Goal: Information Seeking & Learning: Check status

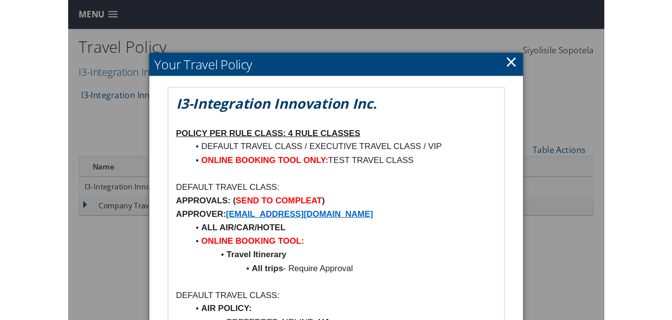
scroll to position [398, 0]
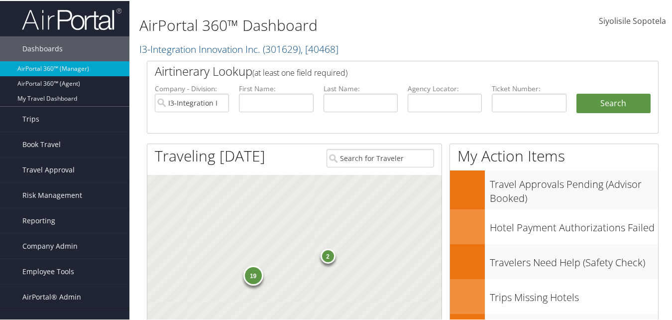
click at [75, 21] on img at bounding box center [72, 17] width 100 height 23
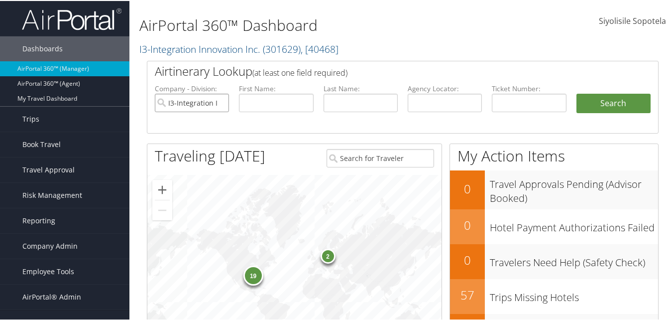
click at [220, 100] on input "I3-Integration Innovation Inc." at bounding box center [192, 102] width 74 height 18
type input "state of calfonia"
click at [576, 93] on button "Search" at bounding box center [613, 103] width 74 height 20
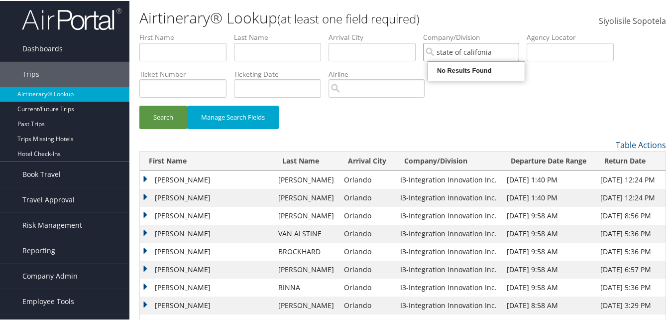
type input "state of California"
click at [501, 51] on input "state of California" at bounding box center [471, 51] width 96 height 18
click at [139, 105] on button "Search" at bounding box center [163, 116] width 48 height 23
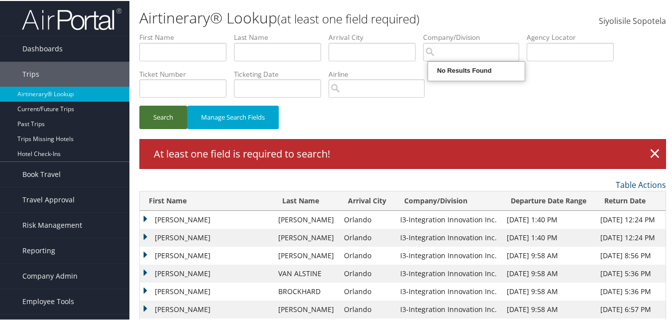
click at [166, 114] on button "Search" at bounding box center [163, 116] width 48 height 23
click at [473, 48] on input "search" at bounding box center [471, 51] width 96 height 18
type input "state of California"
click at [155, 120] on button "Search" at bounding box center [163, 116] width 48 height 23
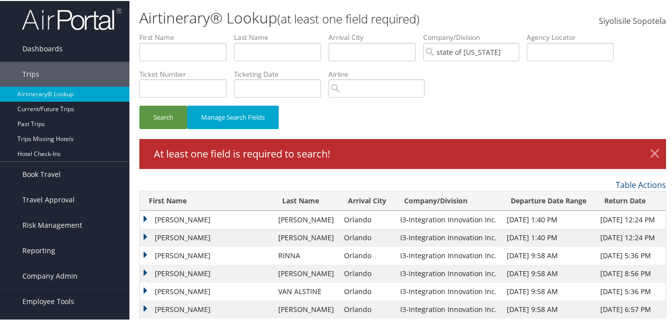
click at [654, 150] on link "×" at bounding box center [654, 153] width 17 height 20
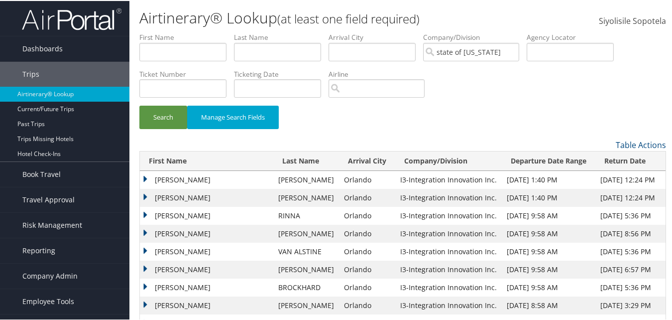
click at [77, 20] on img at bounding box center [72, 17] width 100 height 23
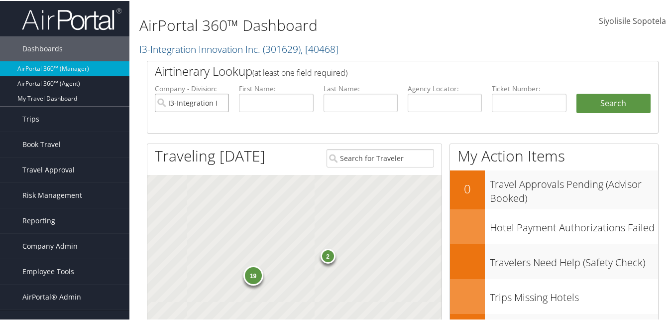
click at [219, 101] on input "I3-Integration Innovation Inc." at bounding box center [192, 102] width 74 height 18
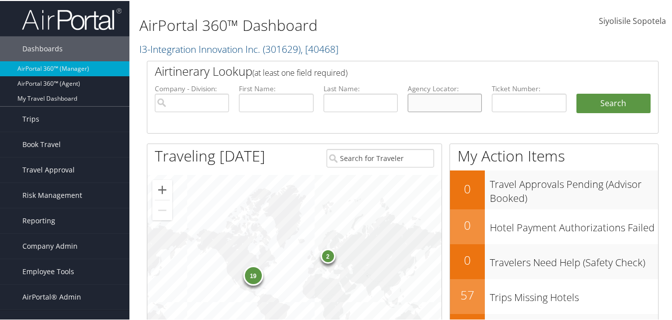
click at [454, 100] on input "text" at bounding box center [445, 102] width 74 height 18
click at [335, 102] on input "text" at bounding box center [361, 102] width 74 height 18
type input "crime"
click at [266, 102] on input "text" at bounding box center [276, 102] width 74 height 18
type input "[PERSON_NAME]"
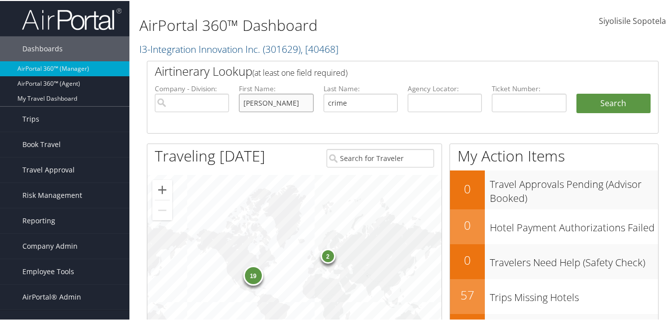
click at [576, 93] on button "Search" at bounding box center [613, 103] width 74 height 20
